Goal: Information Seeking & Learning: Learn about a topic

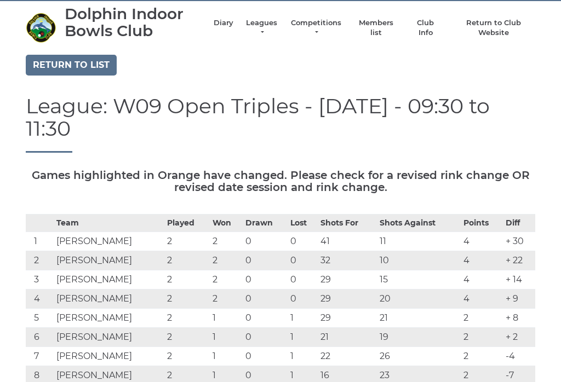
scroll to position [29, 0]
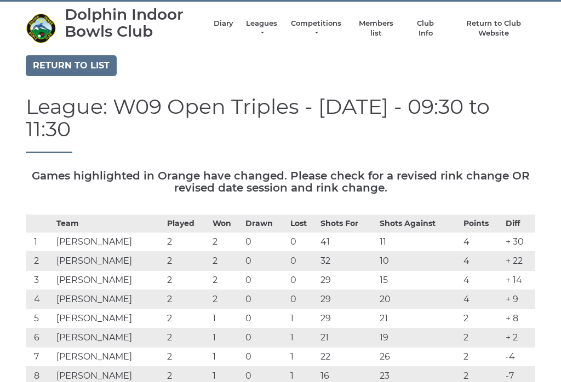
click at [93, 64] on link "Return to list" at bounding box center [71, 65] width 91 height 21
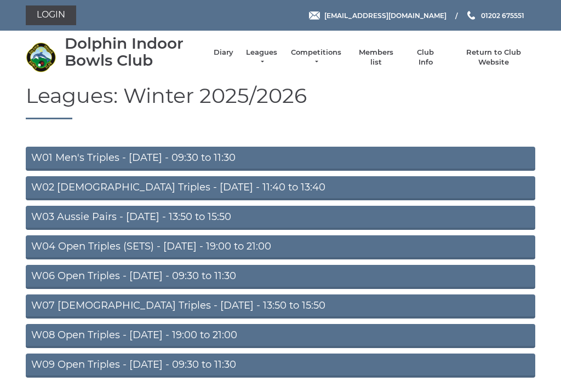
click at [273, 187] on link "W02 Ladies Triples - Monday - 11:40 to 13:40" at bounding box center [281, 188] width 510 height 24
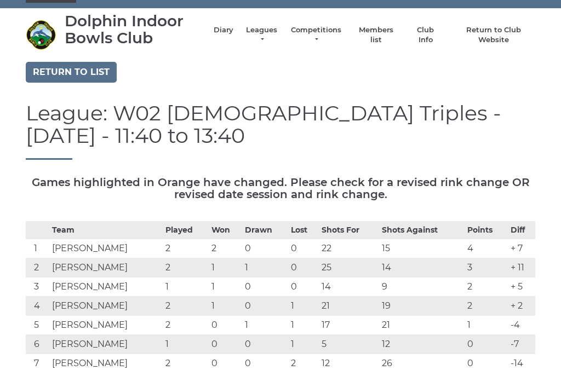
scroll to position [14, 0]
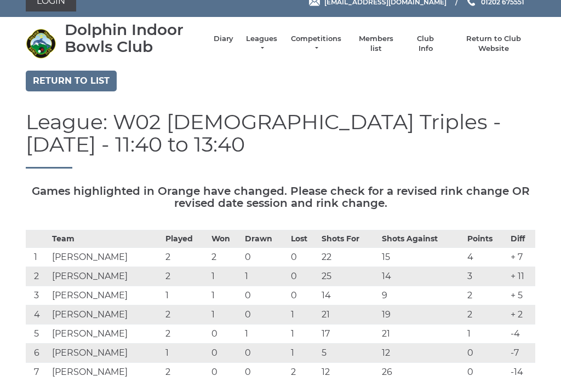
click at [88, 78] on link "Return to list" at bounding box center [71, 81] width 91 height 21
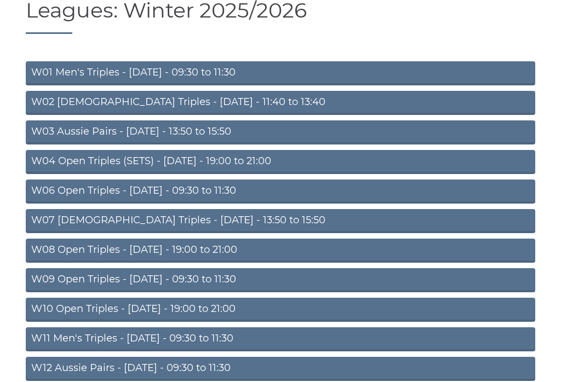
scroll to position [85, 0]
click at [260, 282] on link "W09 Open Triples - Wednesday - 09:30 to 11:30" at bounding box center [281, 280] width 510 height 24
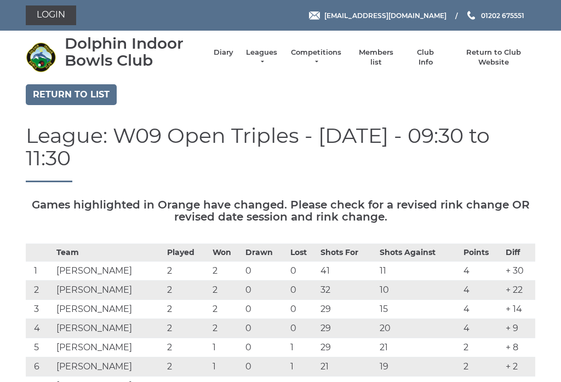
click at [90, 94] on link "Return to list" at bounding box center [71, 94] width 91 height 21
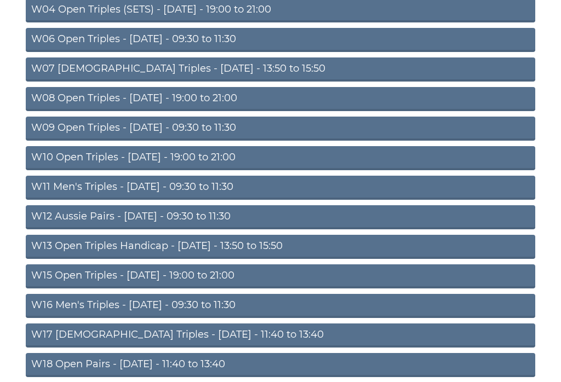
scroll to position [237, 0]
click at [247, 215] on link "W12 Aussie Pairs - [DATE] - 09:30 to 11:30" at bounding box center [281, 217] width 510 height 24
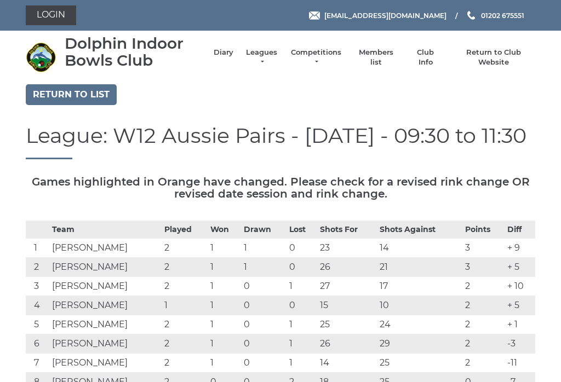
click at [87, 92] on link "Return to list" at bounding box center [71, 94] width 91 height 21
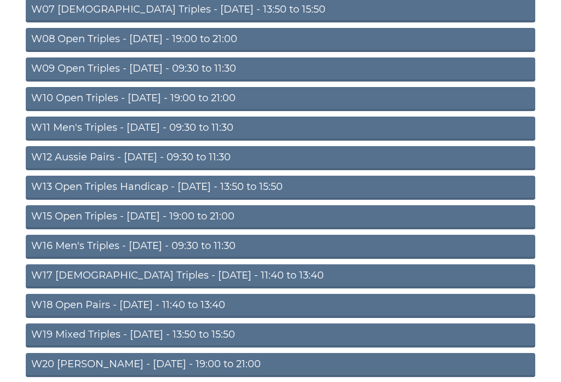
scroll to position [298, 0]
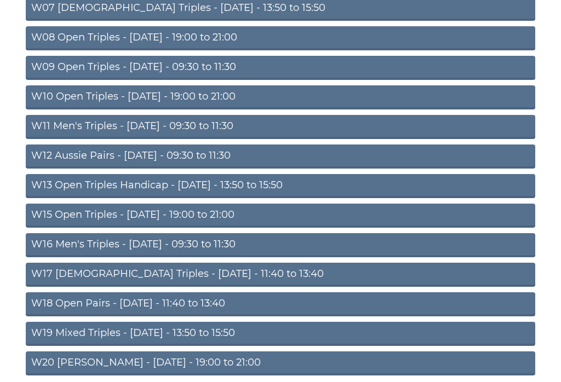
click at [233, 306] on link "W18 Open Pairs - Friday - 11:40 to 13:40" at bounding box center [281, 305] width 510 height 24
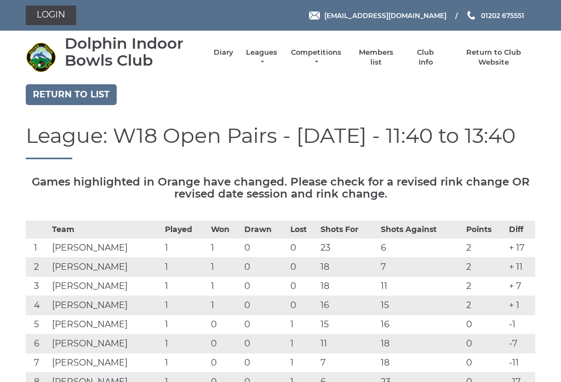
click at [99, 88] on link "Return to list" at bounding box center [71, 94] width 91 height 21
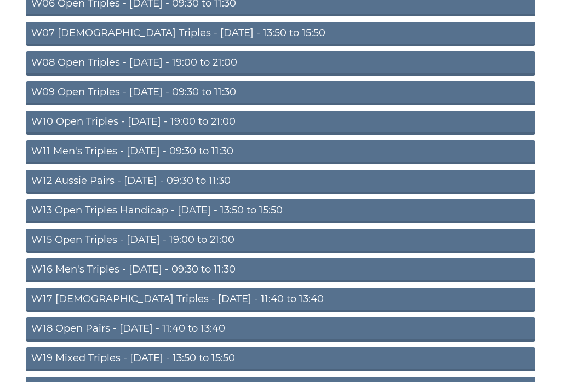
scroll to position [327, 0]
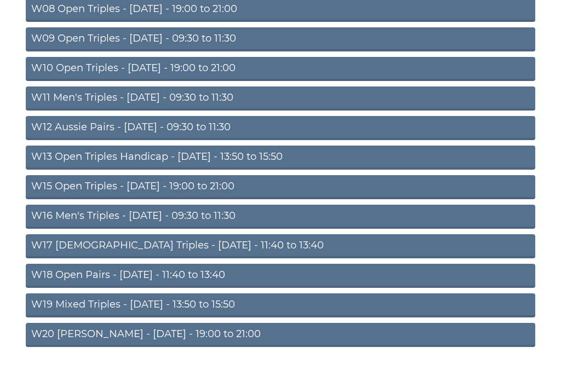
click at [230, 303] on link "W19 Mixed Triples - Friday - 13:50 to 15:50" at bounding box center [281, 306] width 510 height 24
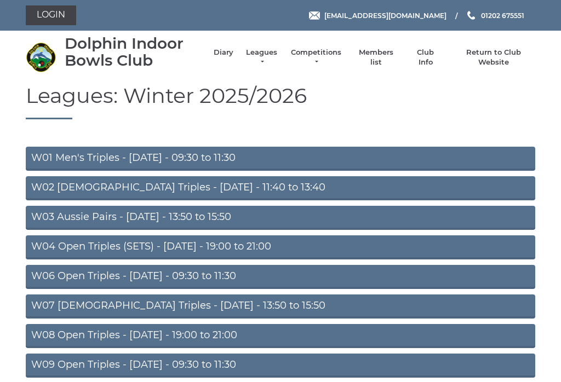
scroll to position [344, 0]
